Goal: Task Accomplishment & Management: Complete application form

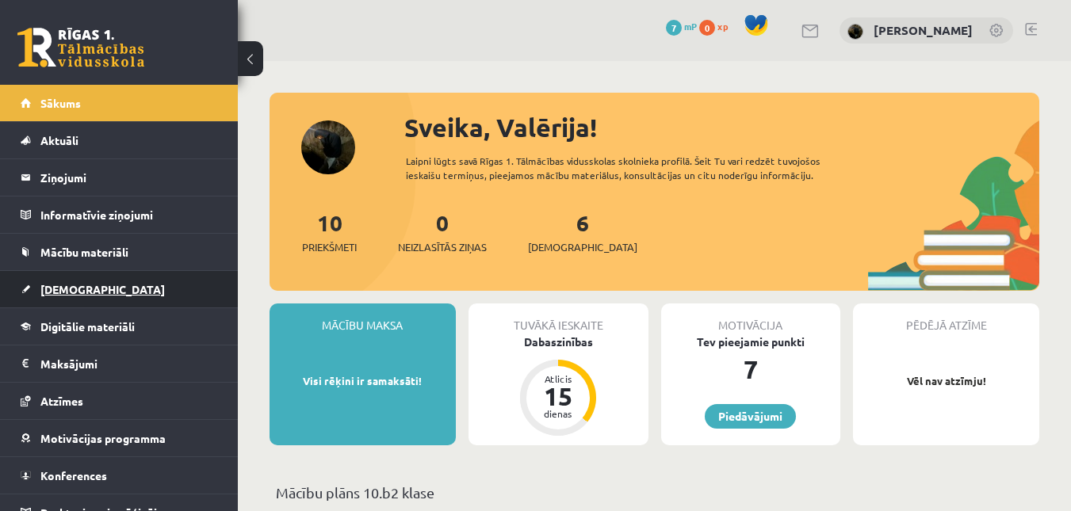
click at [69, 290] on span "[DEMOGRAPHIC_DATA]" at bounding box center [102, 289] width 125 height 14
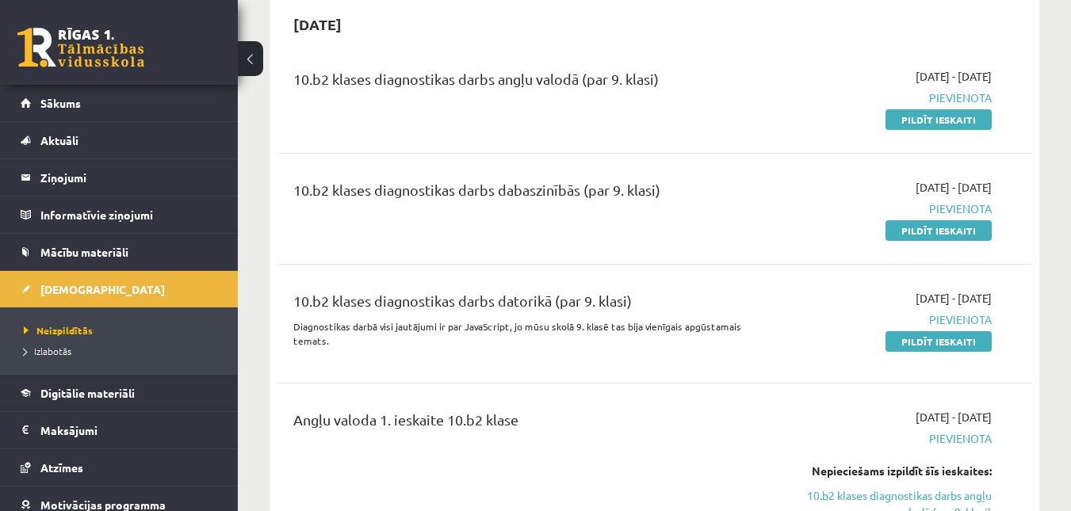
scroll to position [79, 0]
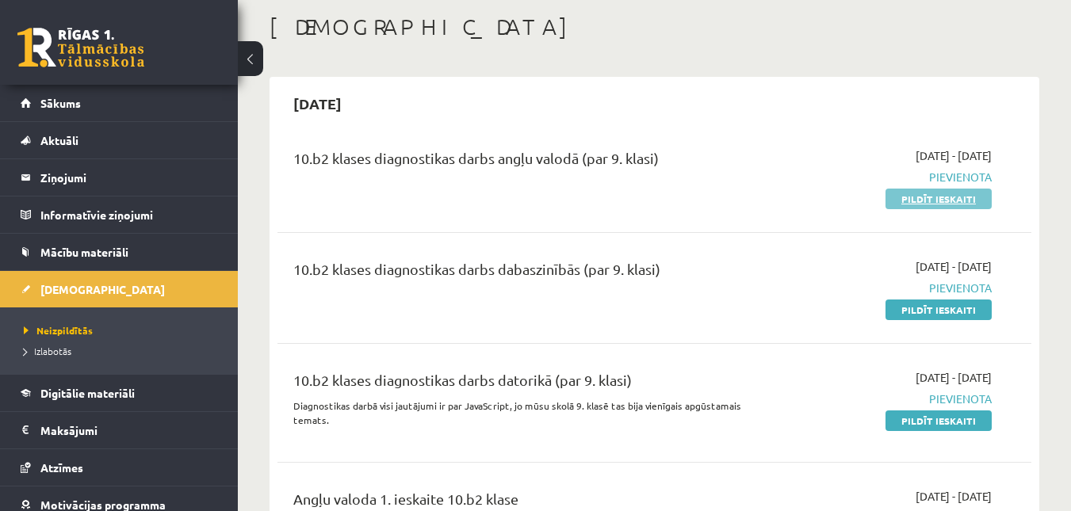
click at [903, 193] on link "Pildīt ieskaiti" at bounding box center [939, 199] width 106 height 21
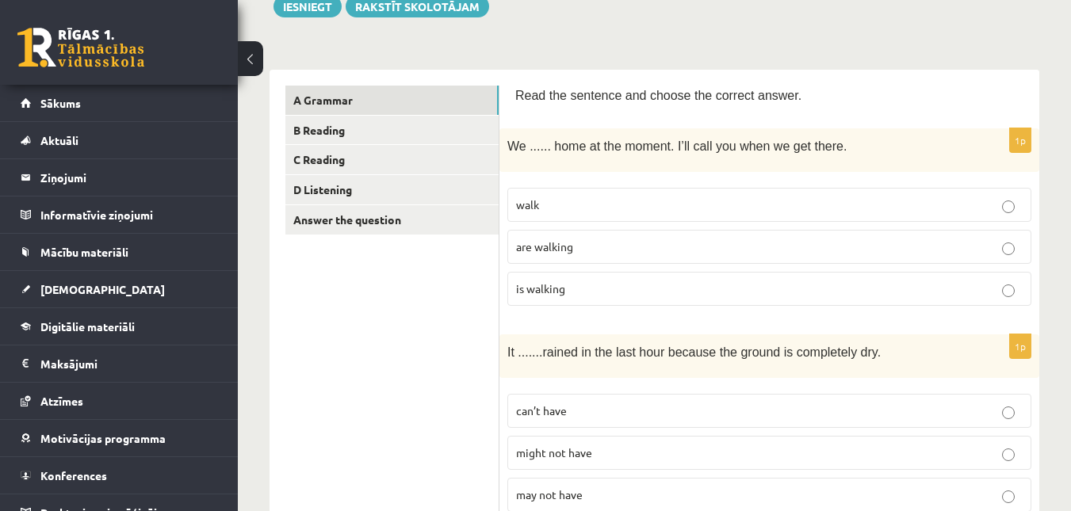
scroll to position [238, 0]
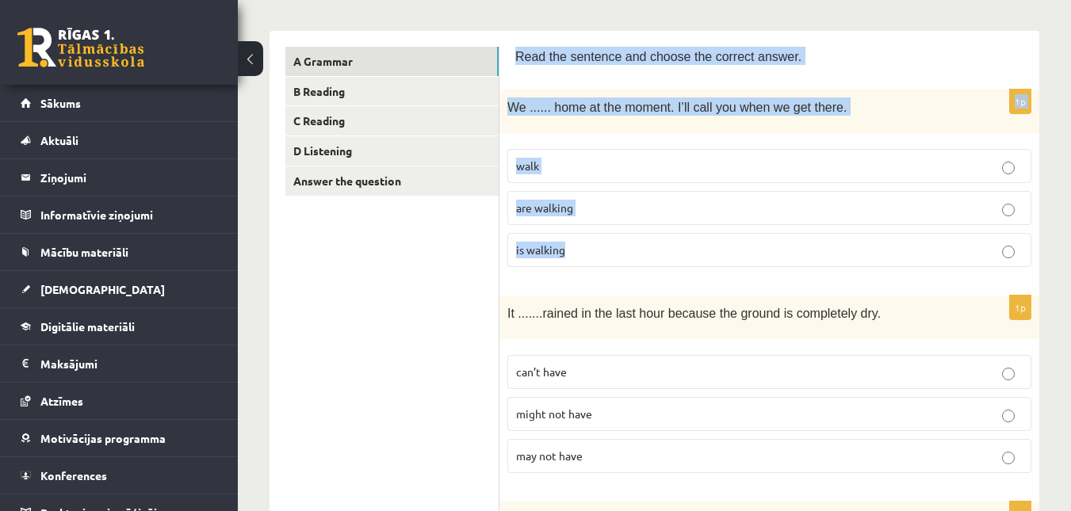
drag, startPoint x: 507, startPoint y: 56, endPoint x: 592, endPoint y: 245, distance: 208.0
copy form "Read the sentence and choose the correct answer. 1p We ...... home at the momen…"
click at [538, 139] on div "1p We ...... home at the moment. I’ll call you when we get there. walk are walk…" at bounding box center [770, 185] width 540 height 190
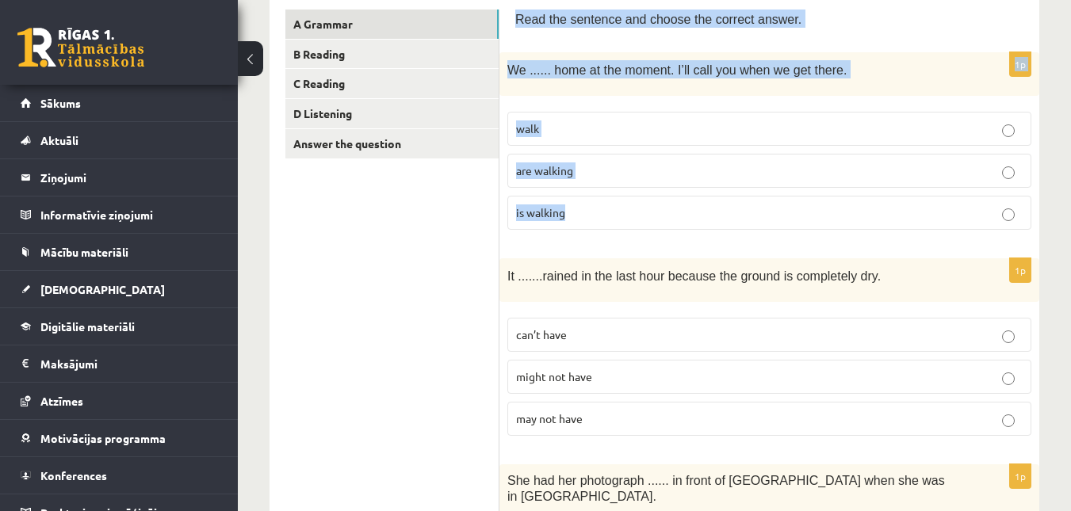
scroll to position [317, 0]
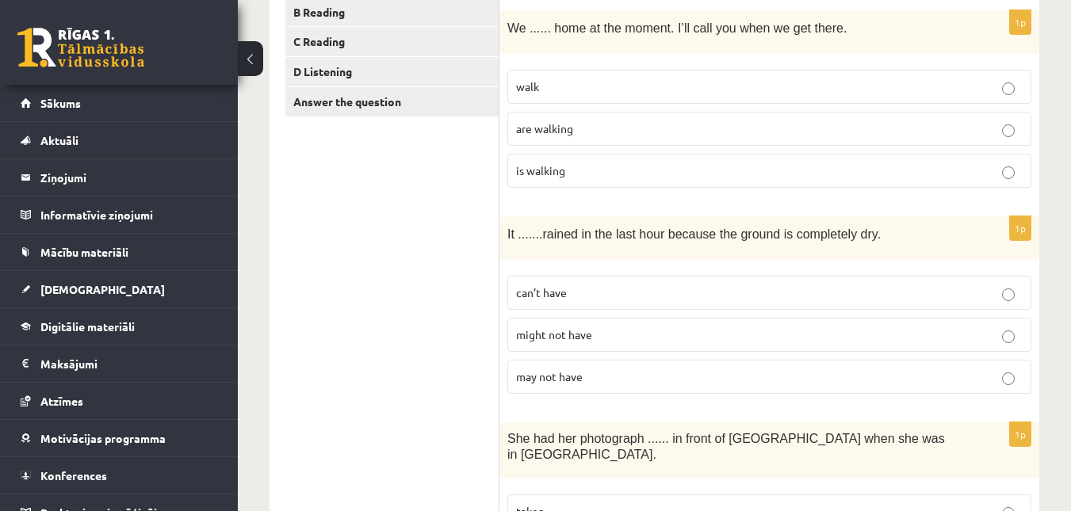
click at [892, 234] on p "It ....... rained in the last hour because the ground is completely dry." at bounding box center [730, 233] width 445 height 18
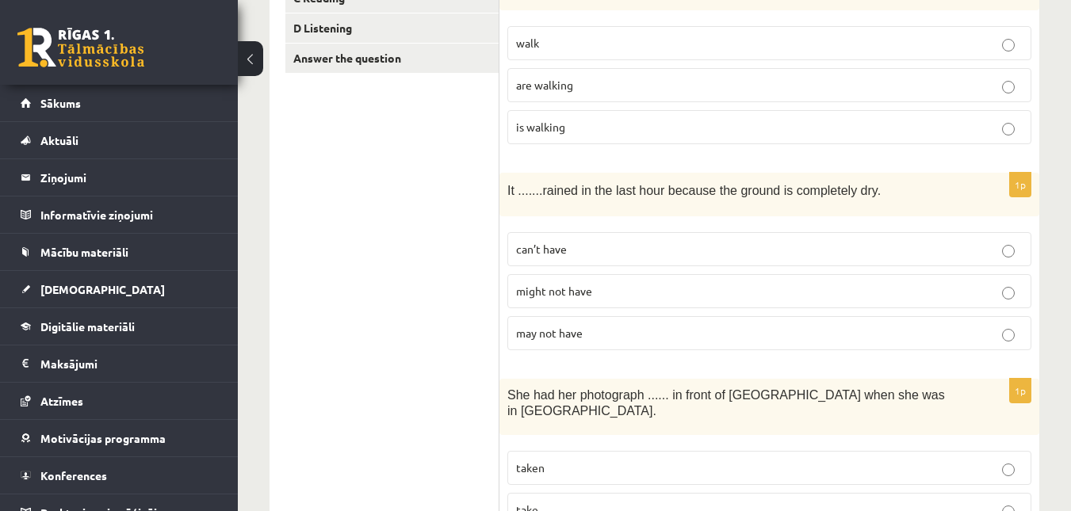
scroll to position [397, 0]
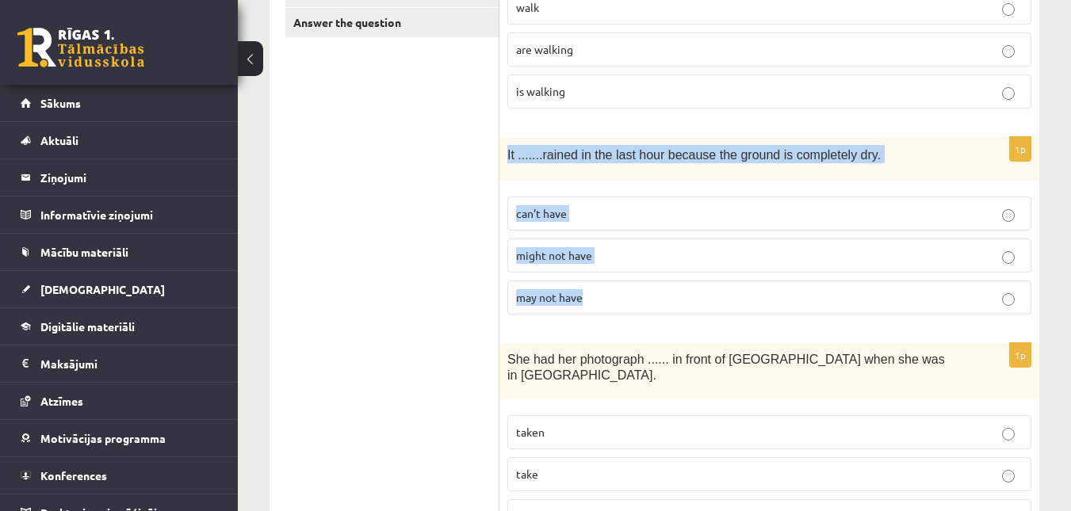
drag, startPoint x: 505, startPoint y: 156, endPoint x: 608, endPoint y: 294, distance: 172.2
click at [608, 296] on div "1p It ....... rained in the last hour because the ground is completely dry. can…" at bounding box center [770, 232] width 540 height 190
copy div "It ....... rained in the last hour because the ground is completely dry. can’t …"
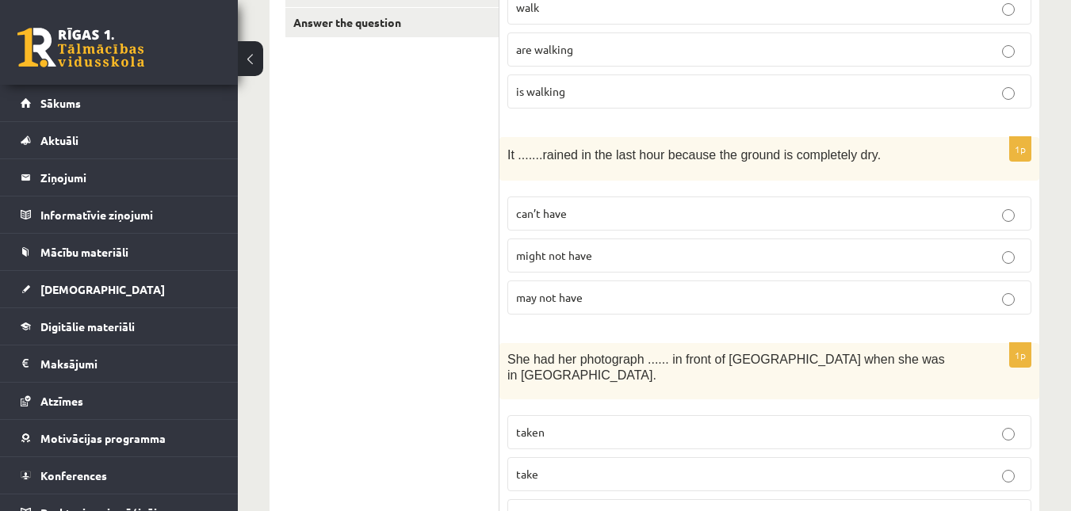
click at [676, 211] on p "can’t have" at bounding box center [769, 213] width 507 height 17
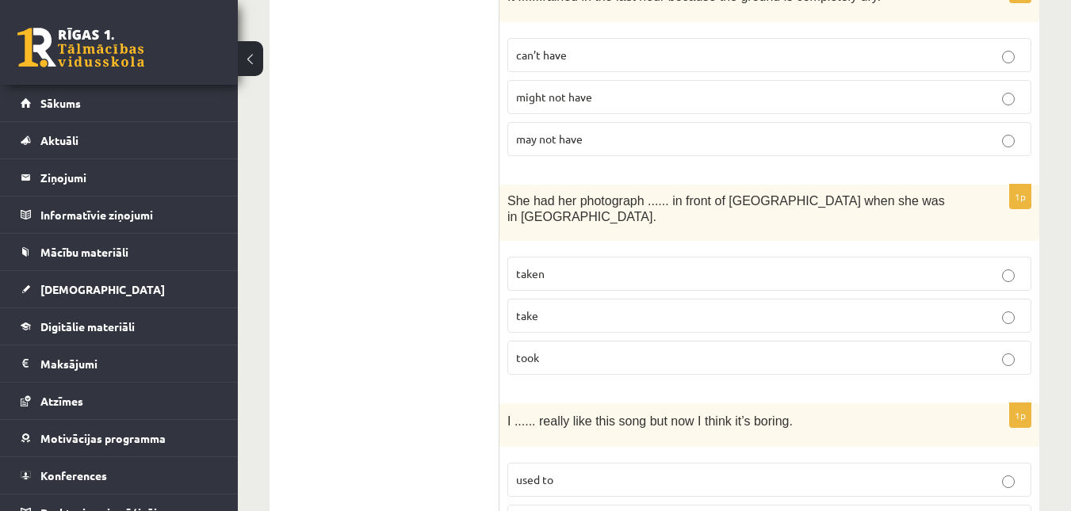
scroll to position [634, 0]
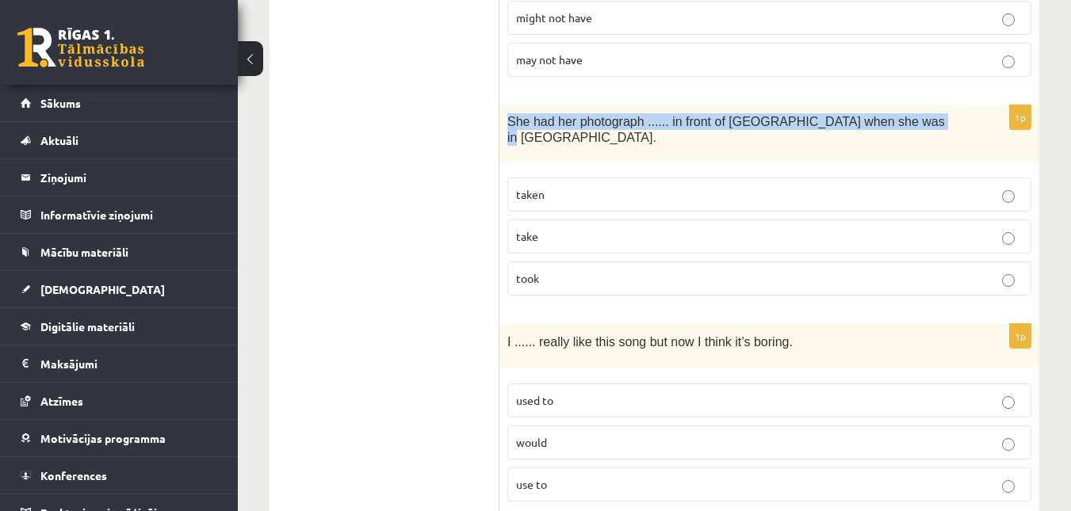
drag, startPoint x: 505, startPoint y: 125, endPoint x: 889, endPoint y: 121, distance: 383.8
click at [906, 123] on div "She had her photograph ...... in front of [GEOGRAPHIC_DATA] when she was in [GE…" at bounding box center [770, 133] width 540 height 57
copy span "She had her photograph ...... in front of [GEOGRAPHIC_DATA] when she was in [GE…"
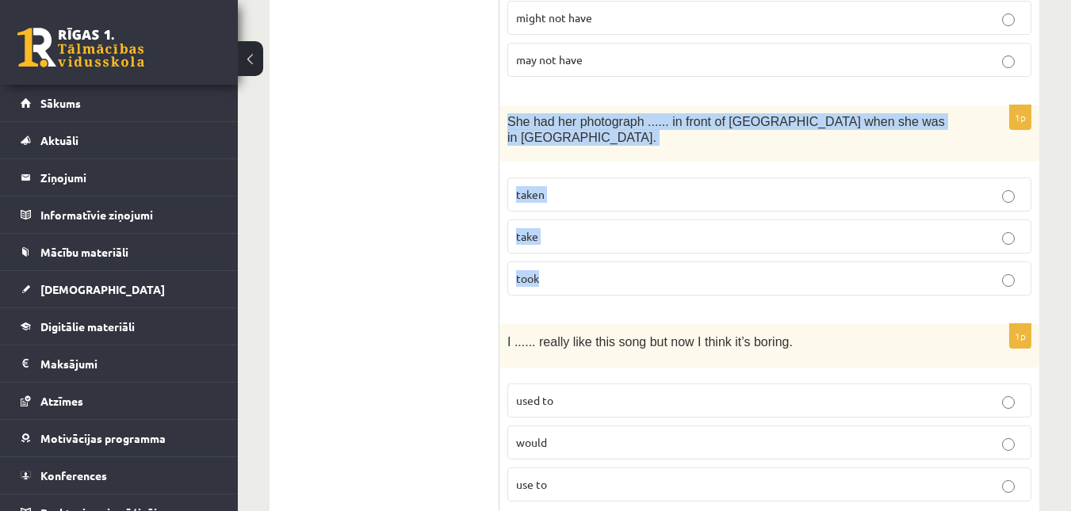
drag, startPoint x: 510, startPoint y: 123, endPoint x: 573, endPoint y: 262, distance: 153.3
click at [575, 270] on div "1p She had her photograph ...... in front of [GEOGRAPHIC_DATA] when she was in …" at bounding box center [770, 207] width 540 height 204
copy div "She had her photograph ...... in front of [GEOGRAPHIC_DATA] when she was in [GE…"
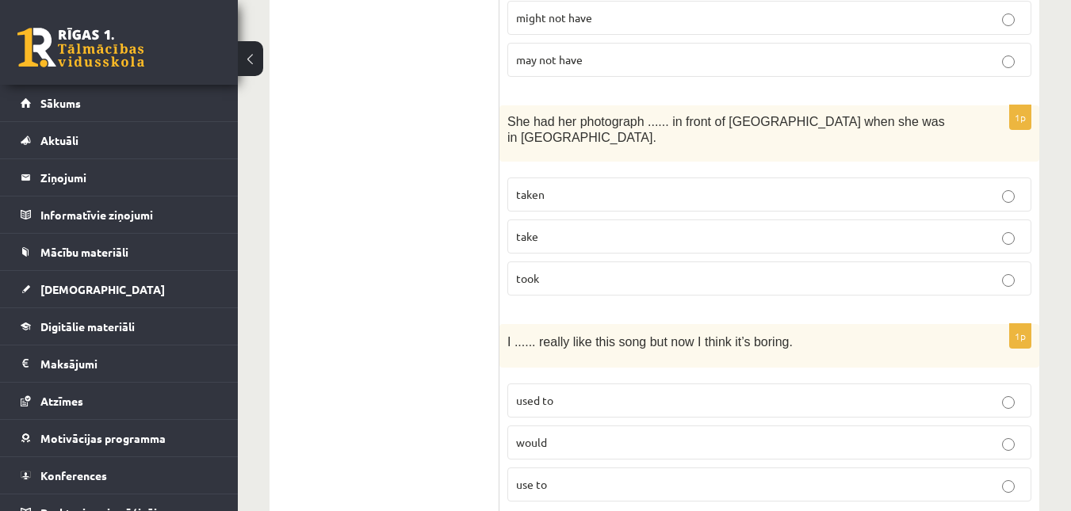
click at [898, 190] on label "taken" at bounding box center [770, 195] width 524 height 34
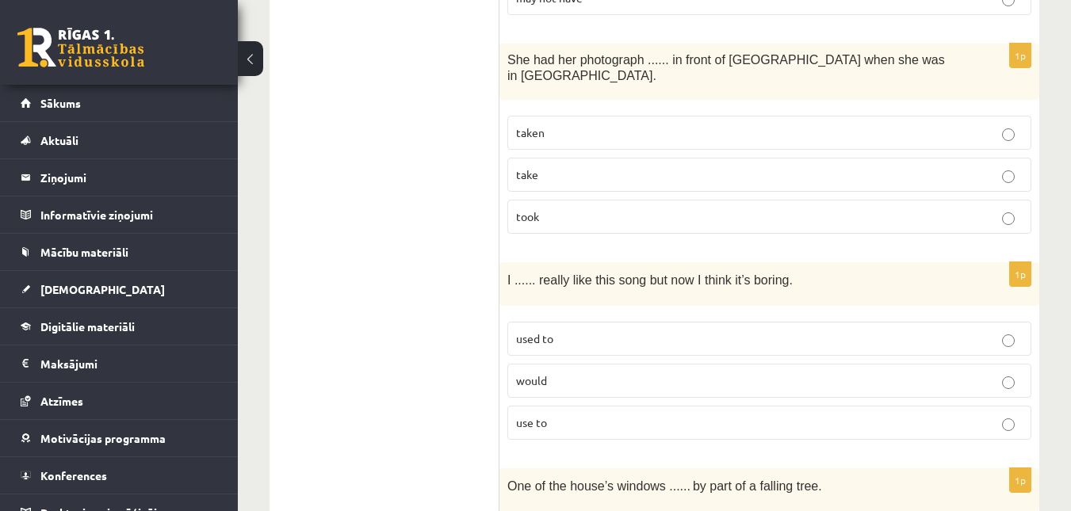
scroll to position [793, 0]
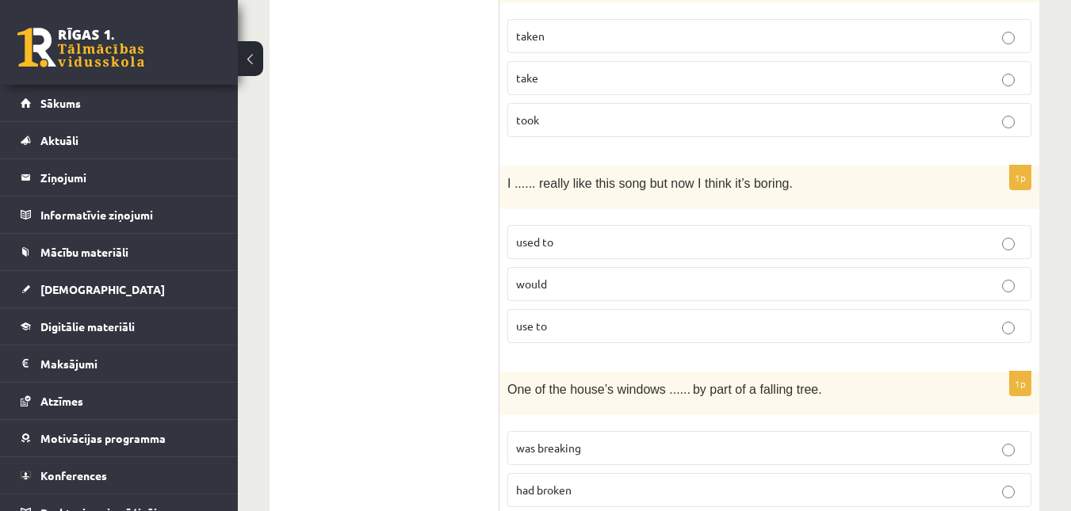
click at [504, 170] on div "I ...... really like this song but now I think it’s boring." at bounding box center [770, 188] width 540 height 44
click at [542, 277] on span "would" at bounding box center [531, 284] width 31 height 14
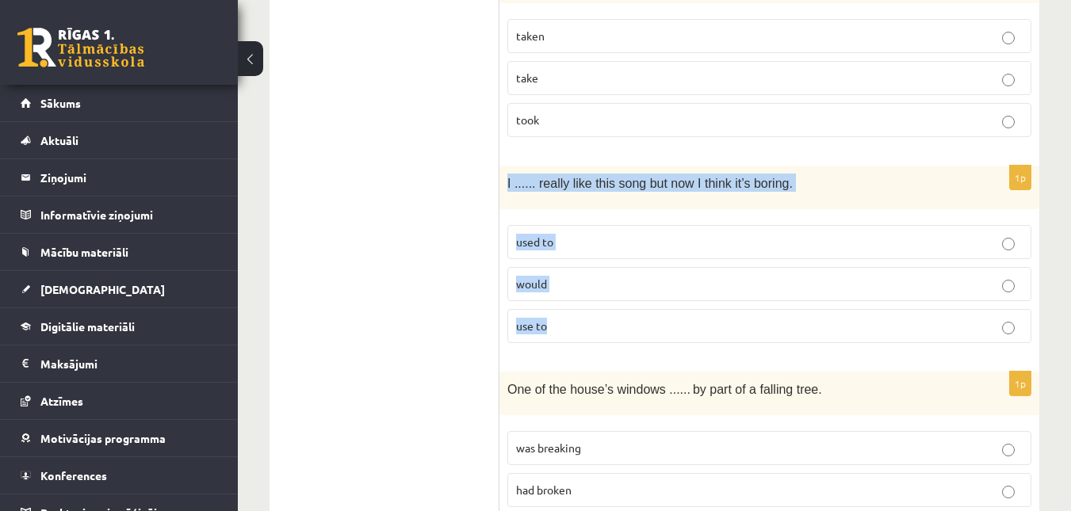
drag, startPoint x: 501, startPoint y: 174, endPoint x: 790, endPoint y: 218, distance: 292.1
click at [825, 322] on div "1p I ...... really like this song but now I think it’s boring. used to would us…" at bounding box center [770, 261] width 540 height 190
copy div "I ...... really like this song but now I think it’s boring. used to would use to"
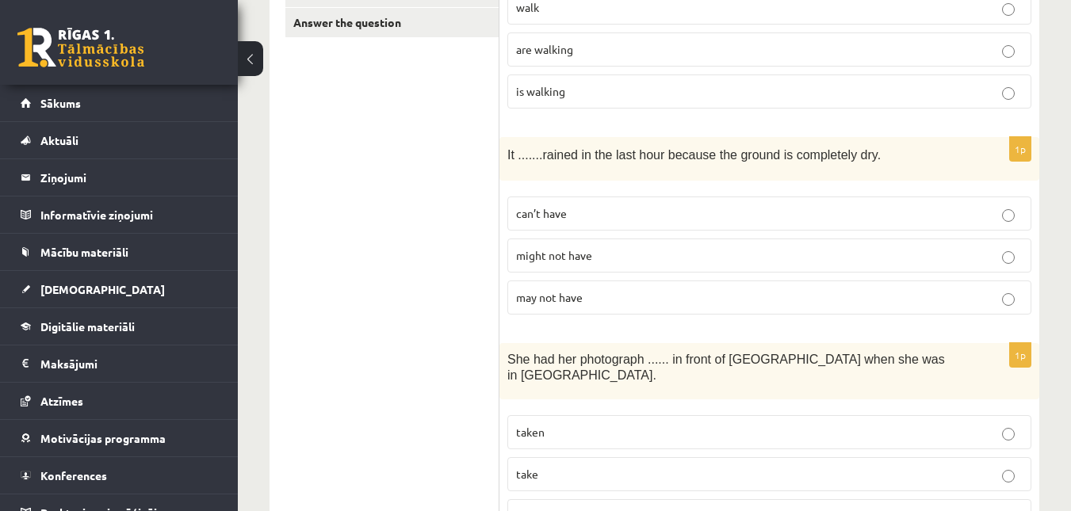
scroll to position [0, 0]
